Goal: Information Seeking & Learning: Learn about a topic

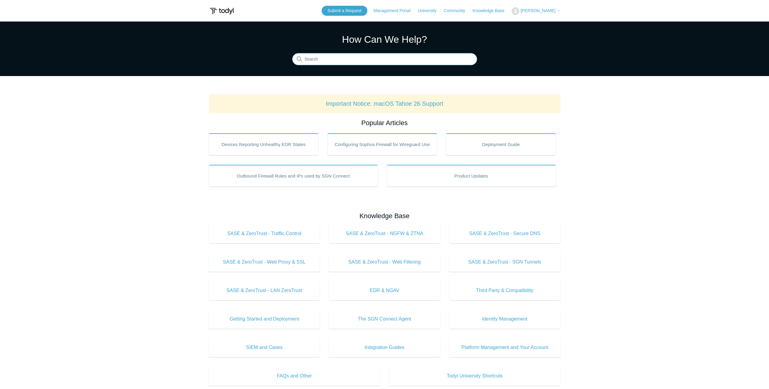
click at [372, 62] on input "Search" at bounding box center [384, 59] width 185 height 12
type input "ssl"
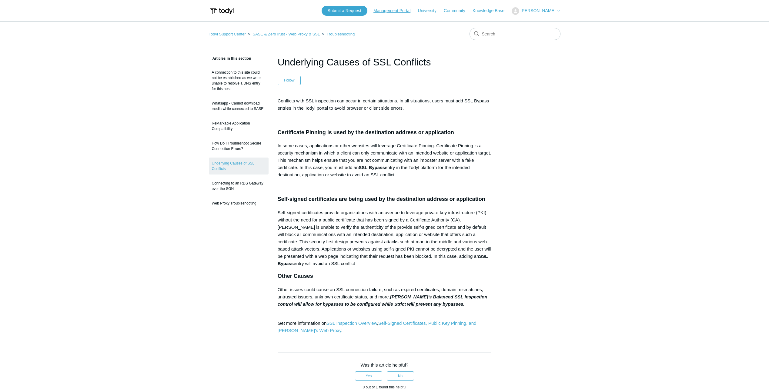
click at [411, 12] on link "Management Portal" at bounding box center [395, 11] width 43 height 6
